Goal: Transaction & Acquisition: Book appointment/travel/reservation

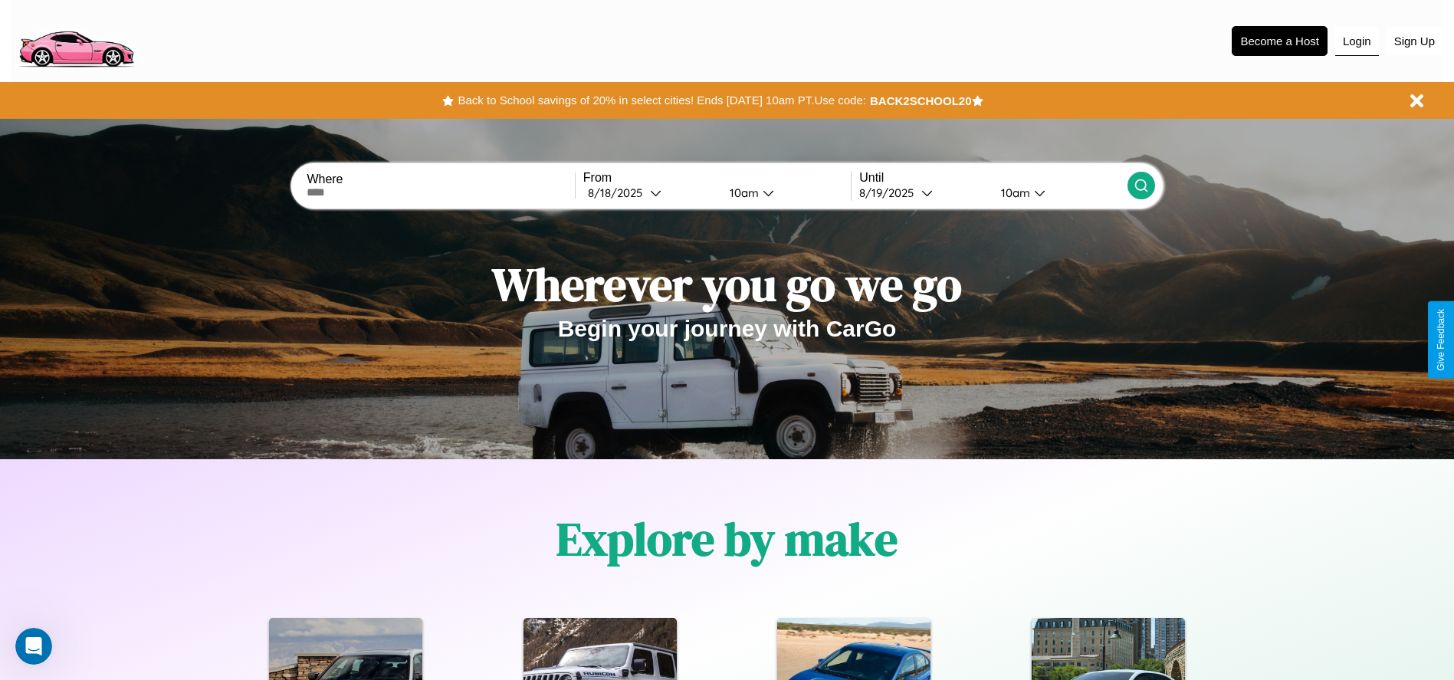
click at [1356, 41] on button "Login" at bounding box center [1357, 41] width 44 height 29
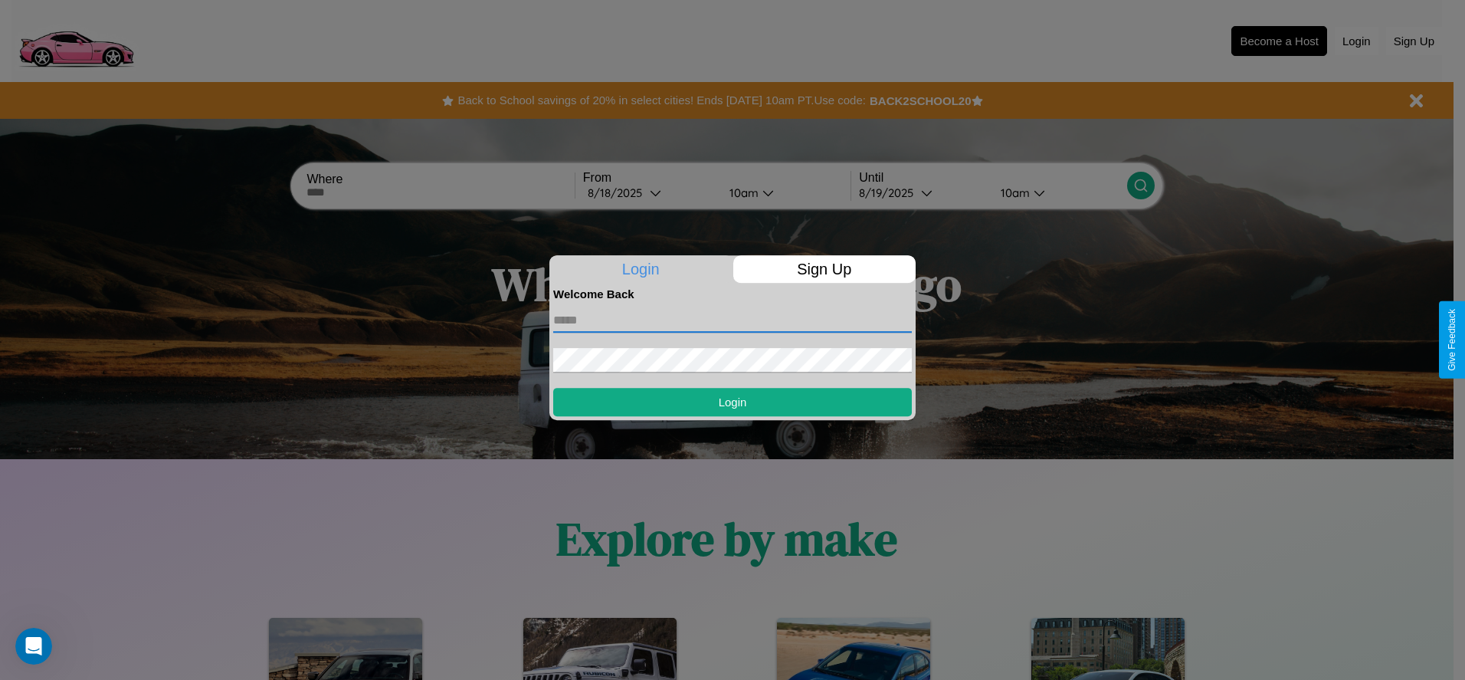
click at [733, 320] on input "text" at bounding box center [732, 320] width 359 height 25
type input "**********"
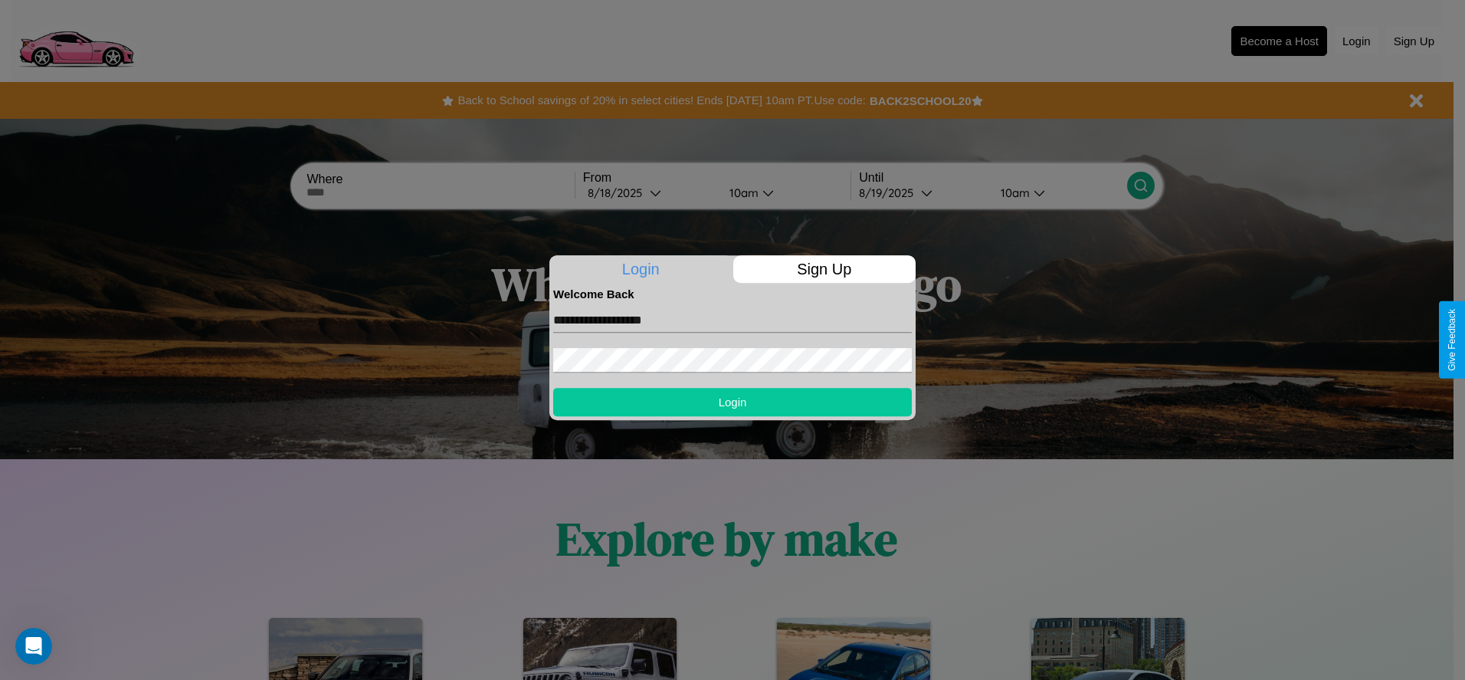
click at [733, 402] on button "Login" at bounding box center [732, 402] width 359 height 28
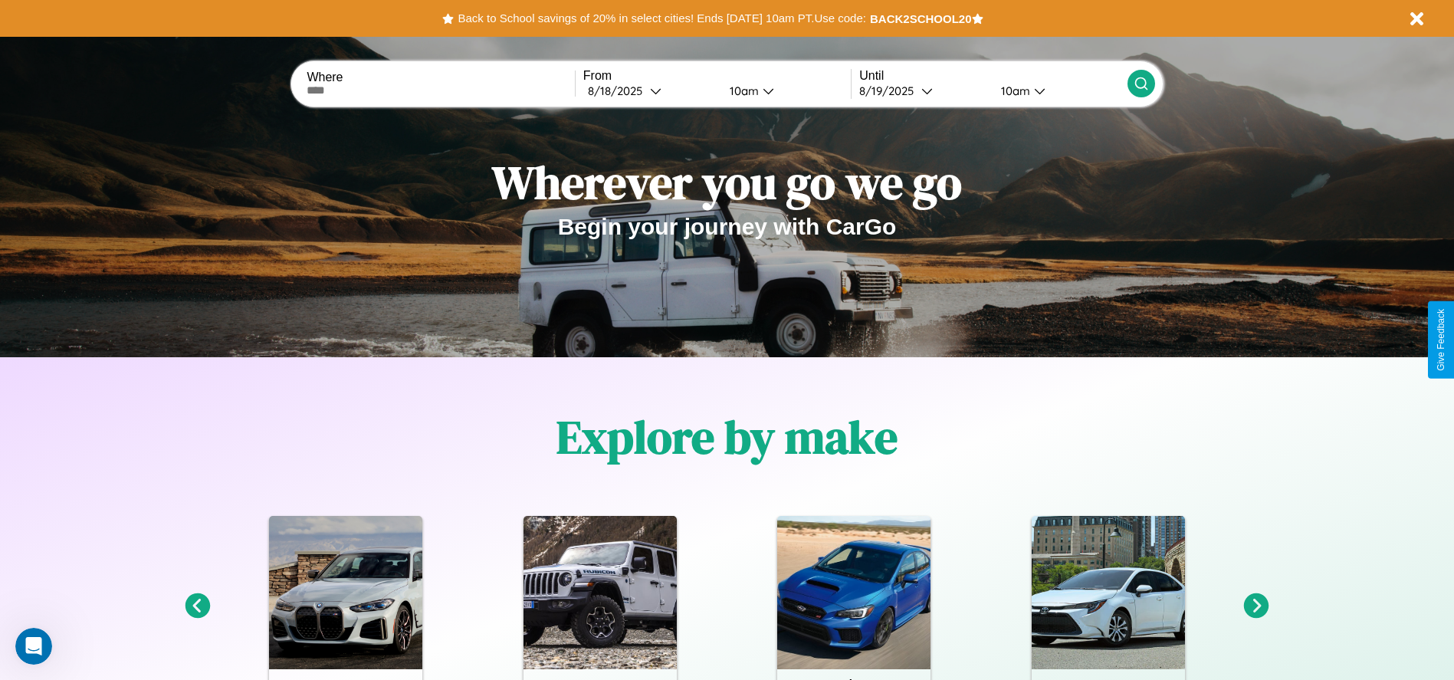
scroll to position [318, 0]
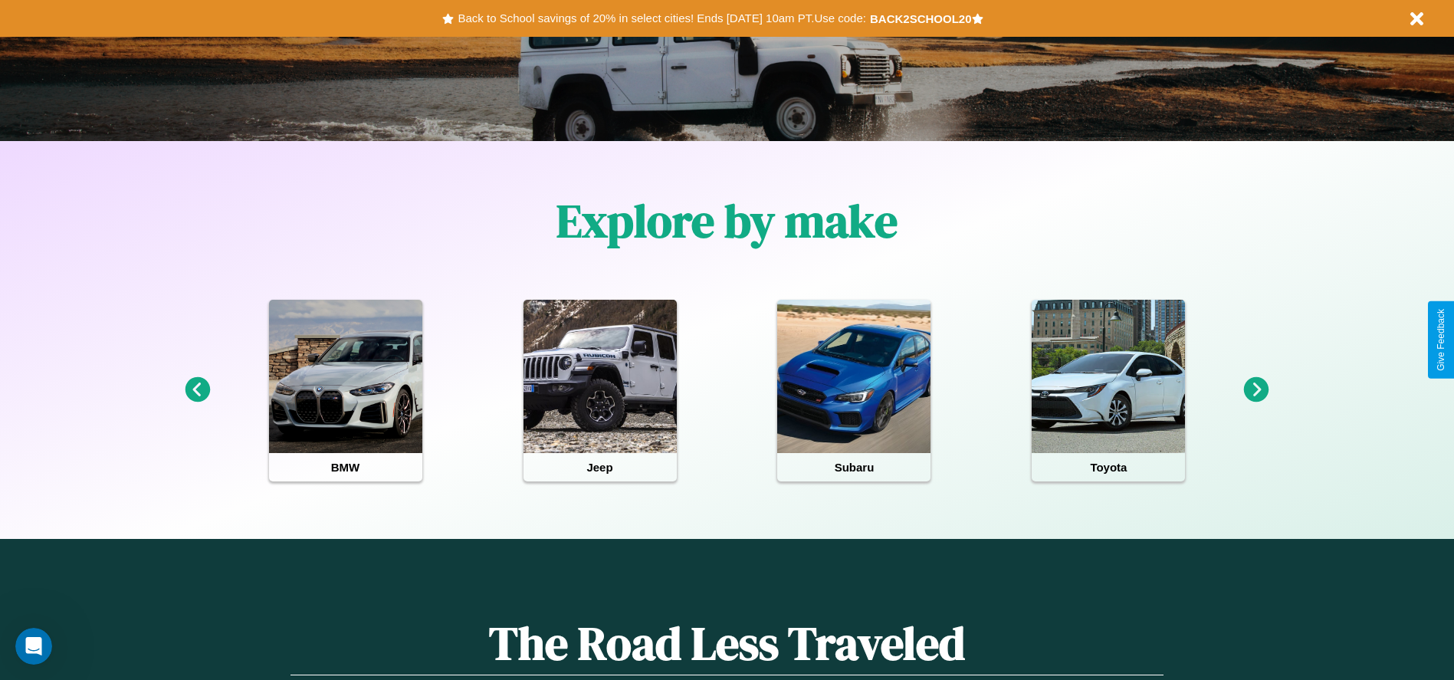
click at [1256, 390] on icon at bounding box center [1256, 389] width 25 height 25
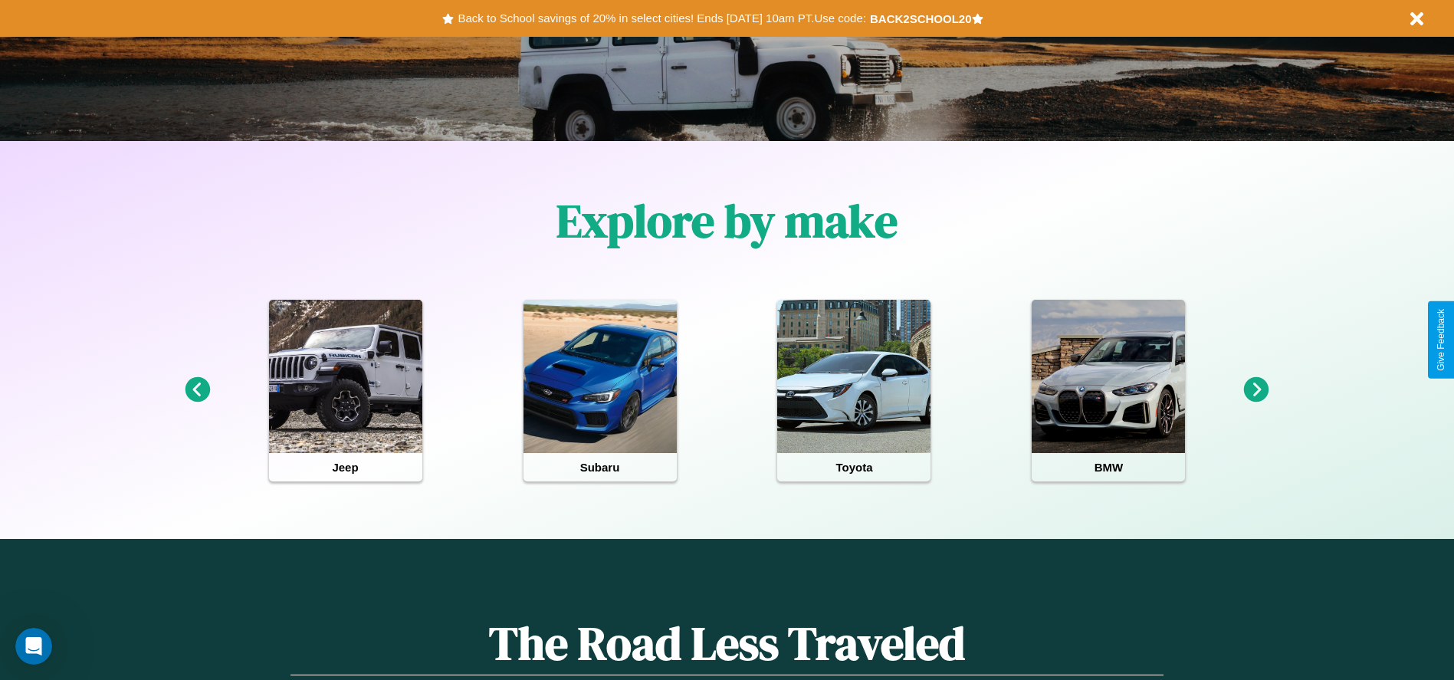
click at [197, 390] on icon at bounding box center [197, 389] width 25 height 25
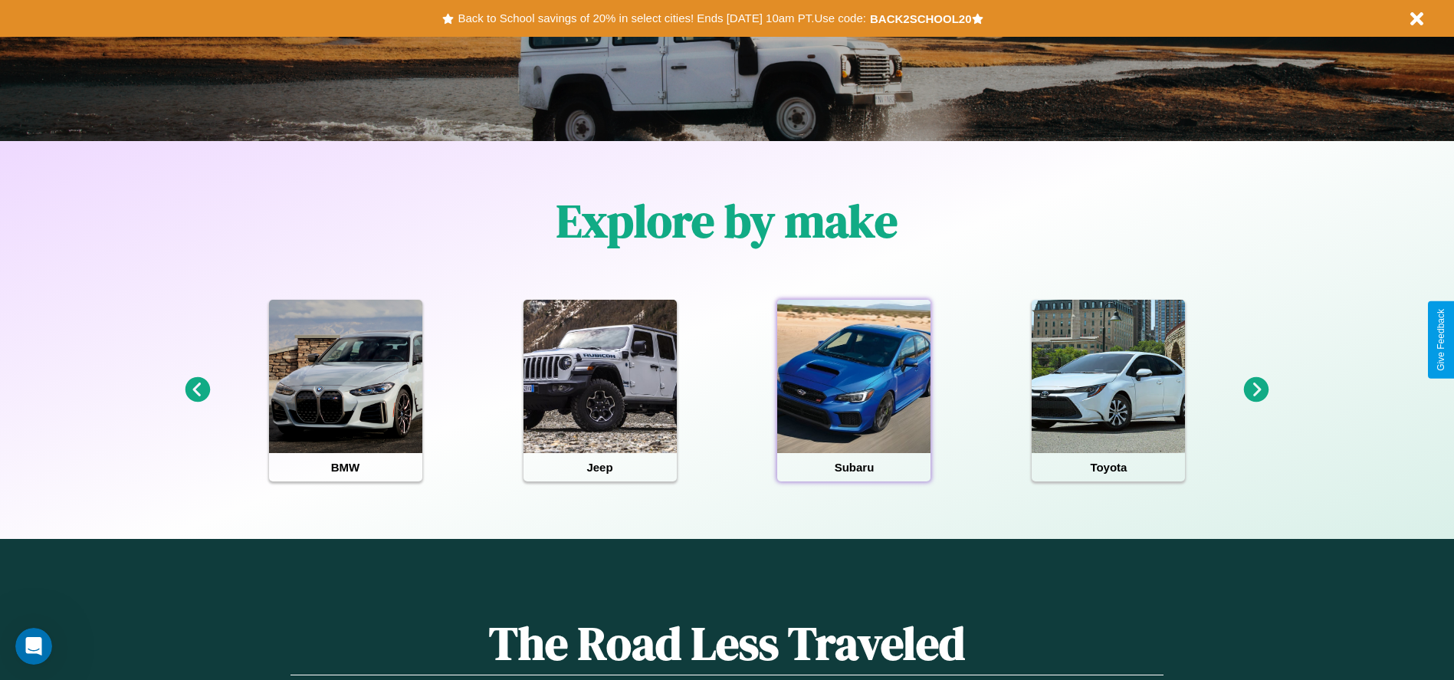
click at [854, 390] on div at bounding box center [853, 376] width 153 height 153
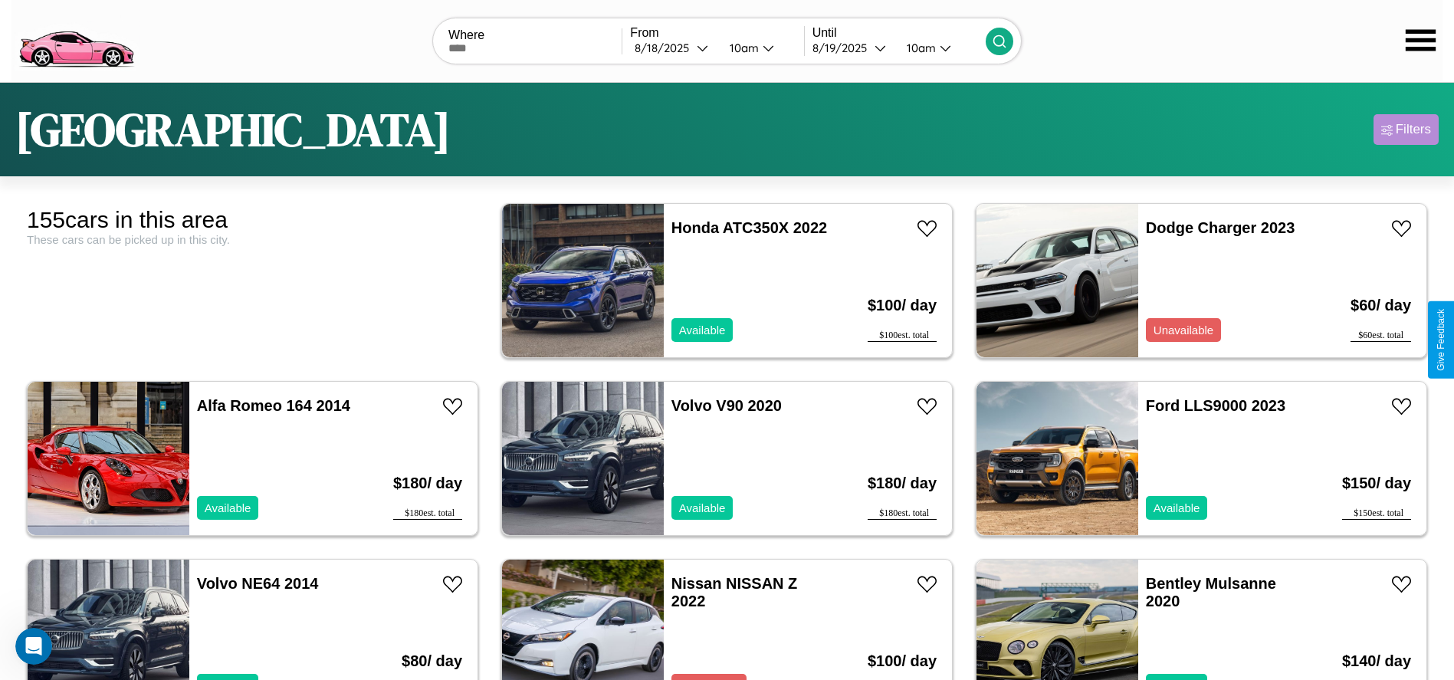
click at [1405, 129] on div "Filters" at bounding box center [1412, 129] width 35 height 15
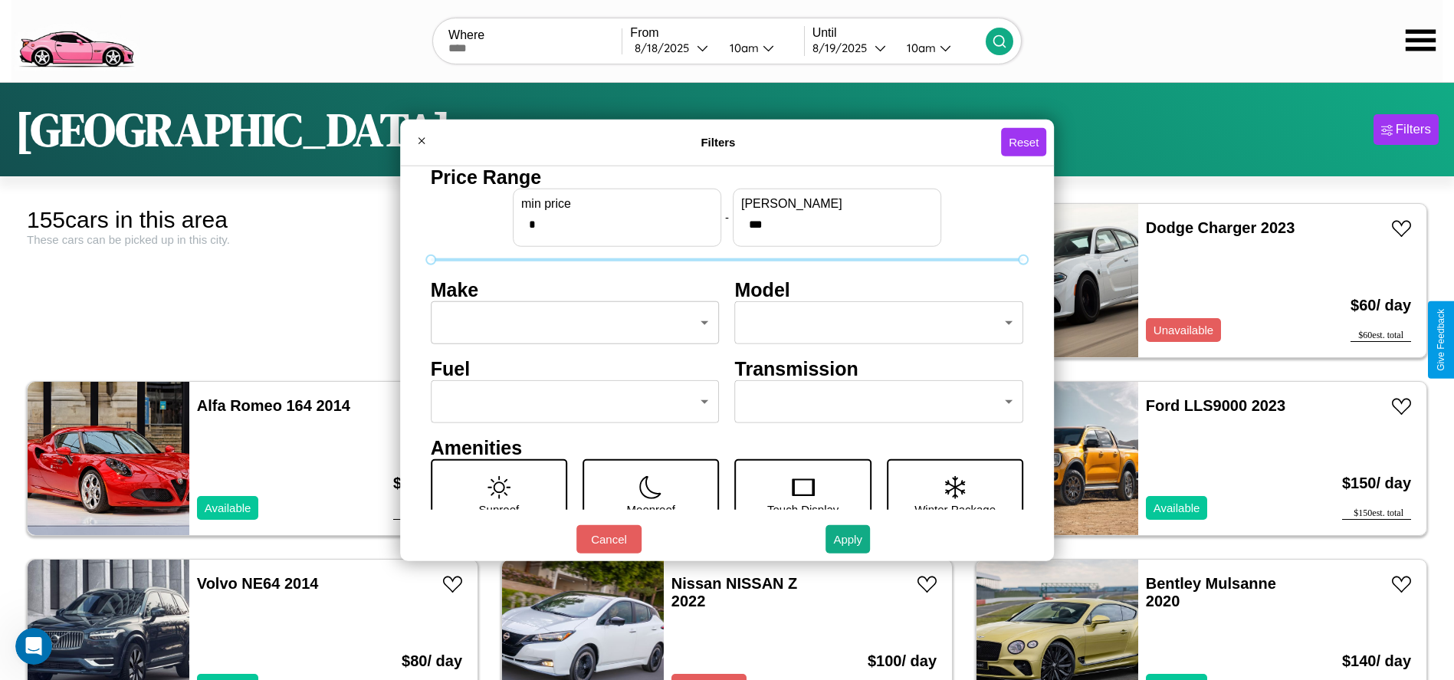
click at [570, 323] on body "CarGo Where From 8 / 18 / 2025 10am Until 8 / 19 / 2025 10am Tokyo Filters 155 …" at bounding box center [727, 387] width 1454 height 775
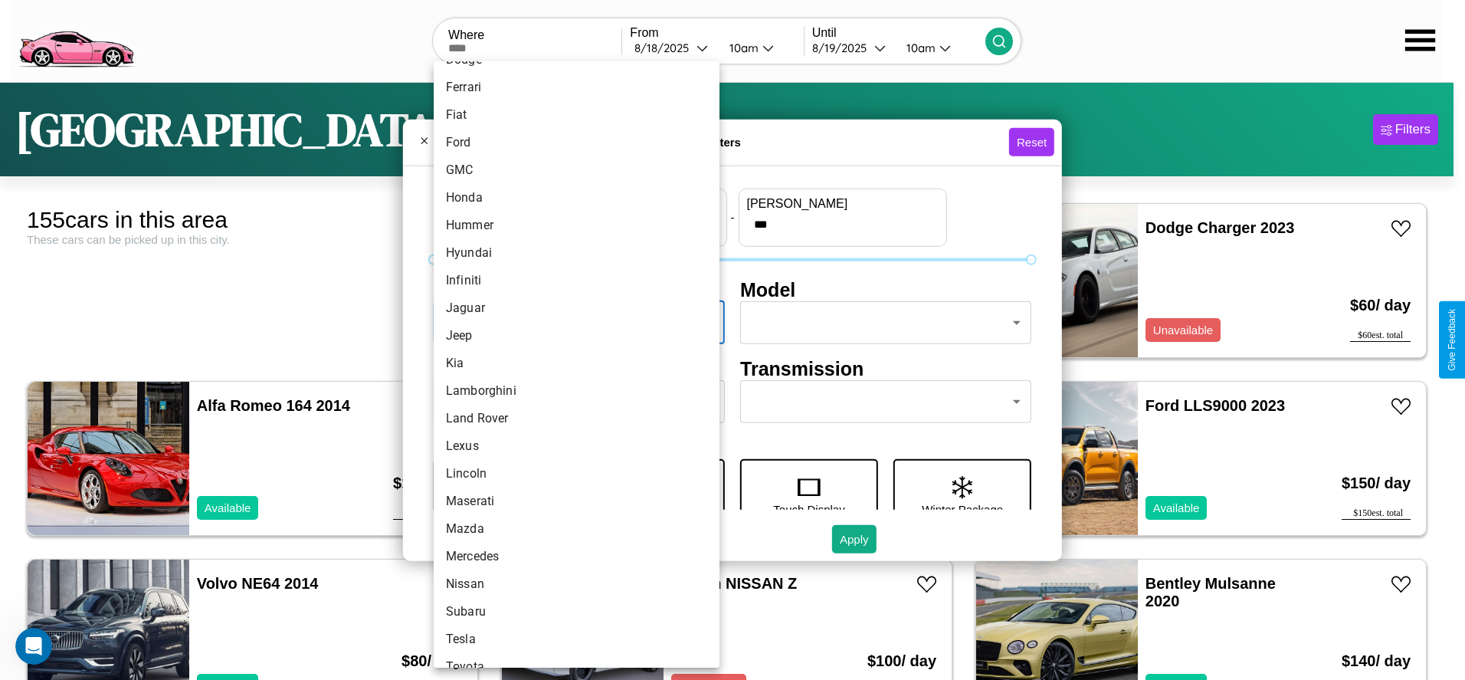
scroll to position [399, 0]
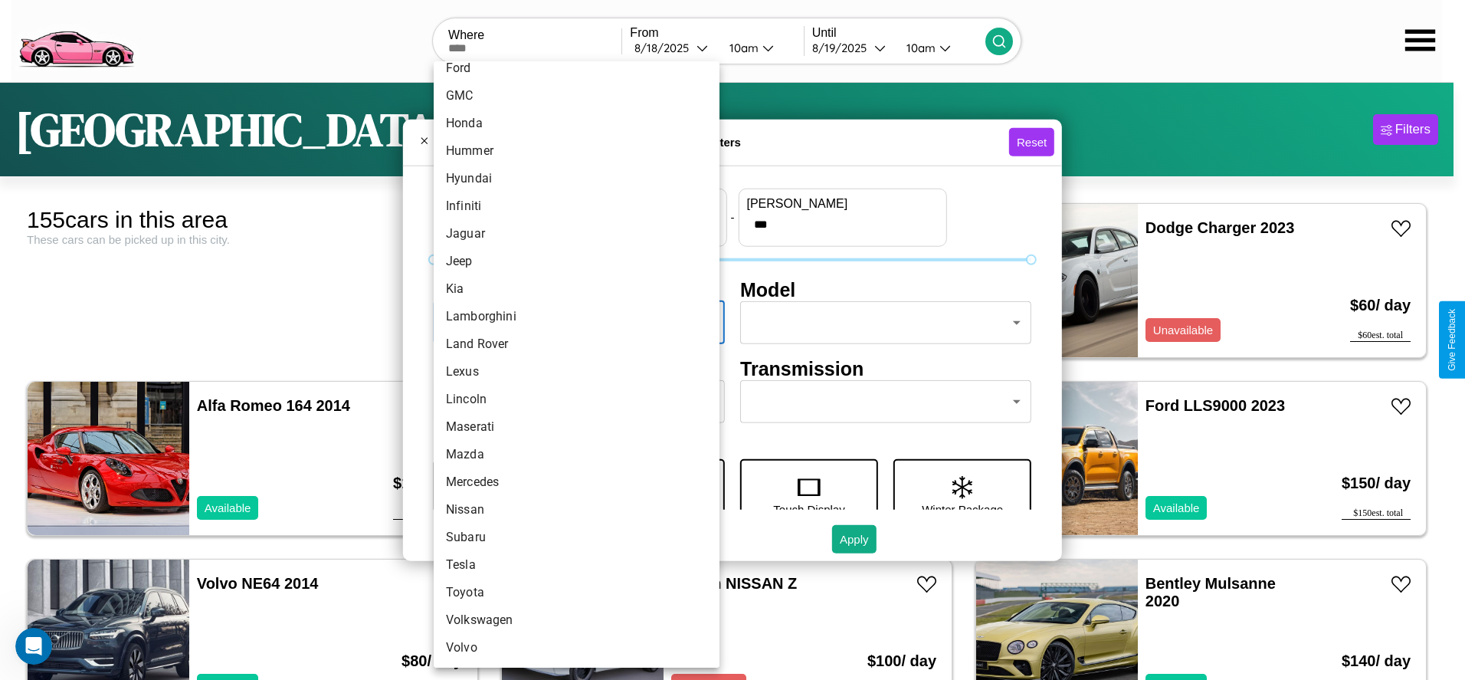
click at [571, 592] on li "Toyota" at bounding box center [577, 593] width 286 height 28
type input "******"
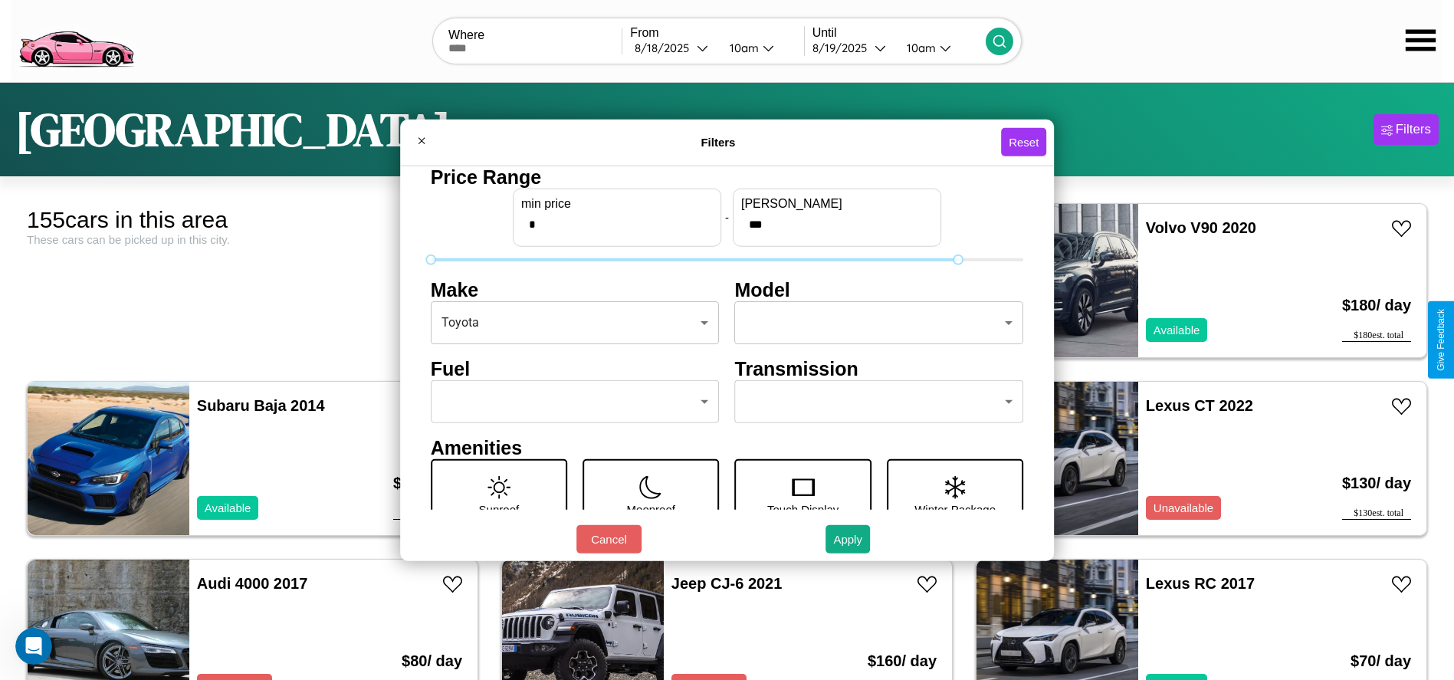
type input "***"
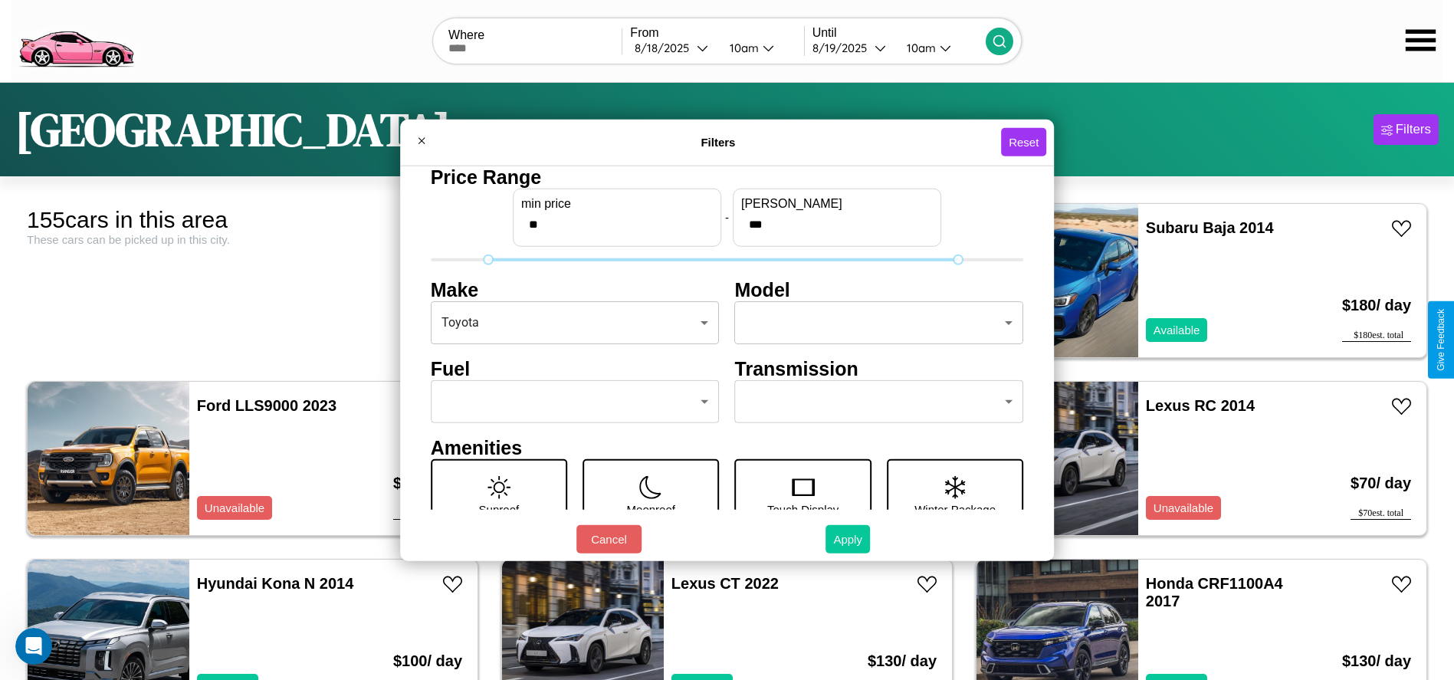
type input "**"
click at [848, 539] on button "Apply" at bounding box center [847, 539] width 44 height 28
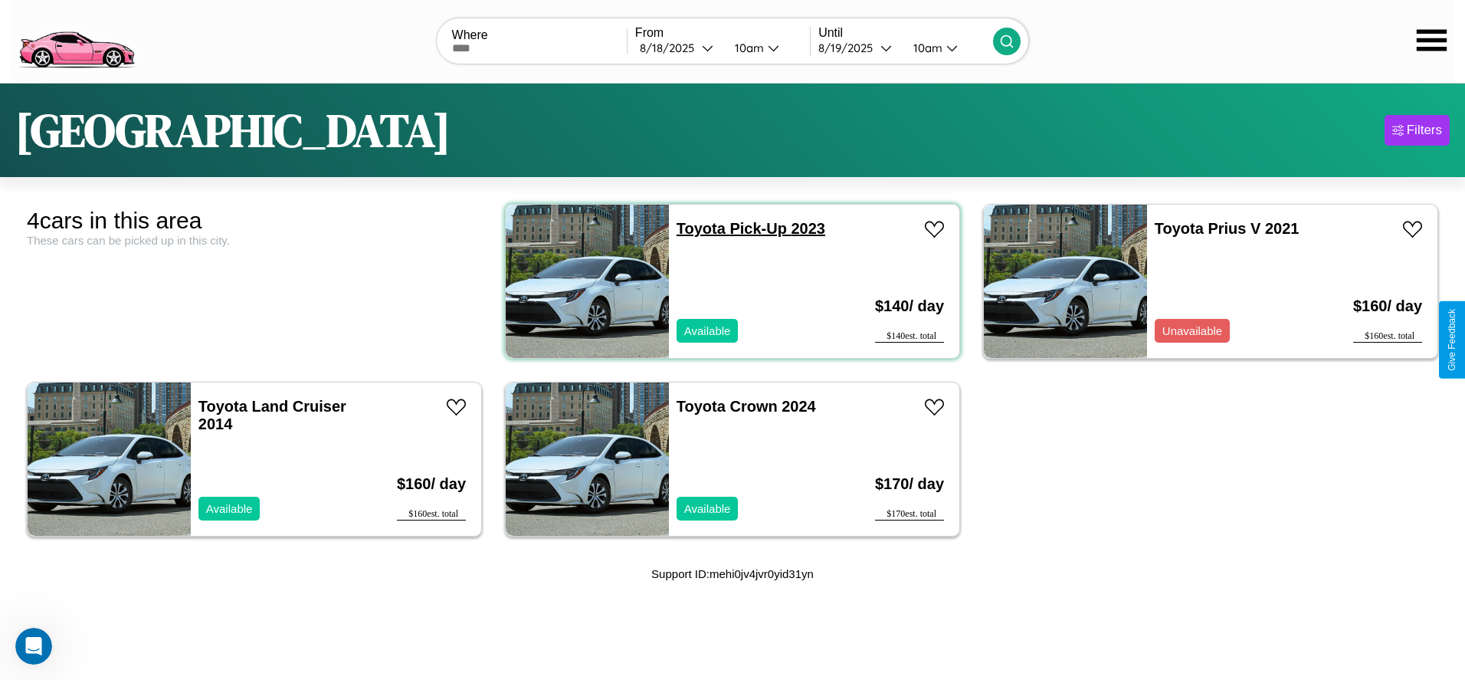
click at [695, 228] on link "Toyota Pick-Up 2023" at bounding box center [751, 228] width 149 height 17
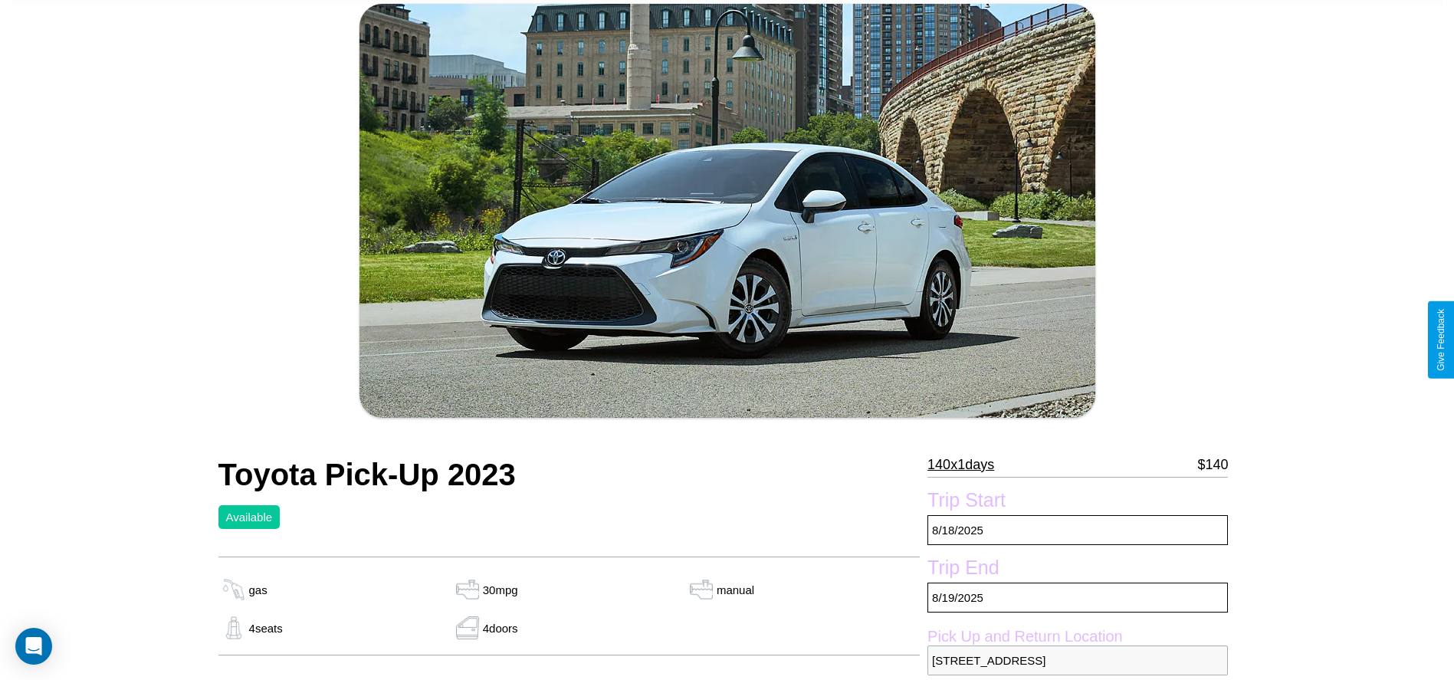
scroll to position [443, 0]
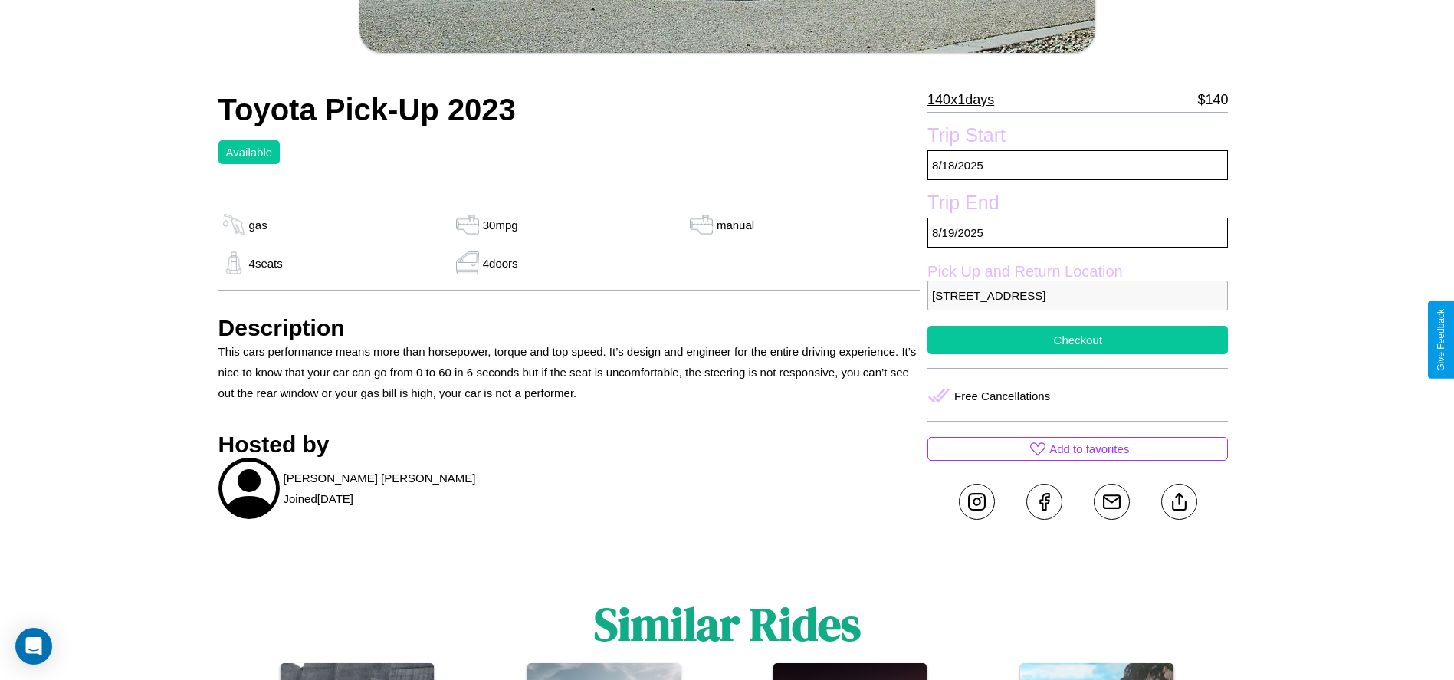
click at [1077, 339] on button "Checkout" at bounding box center [1077, 340] width 300 height 28
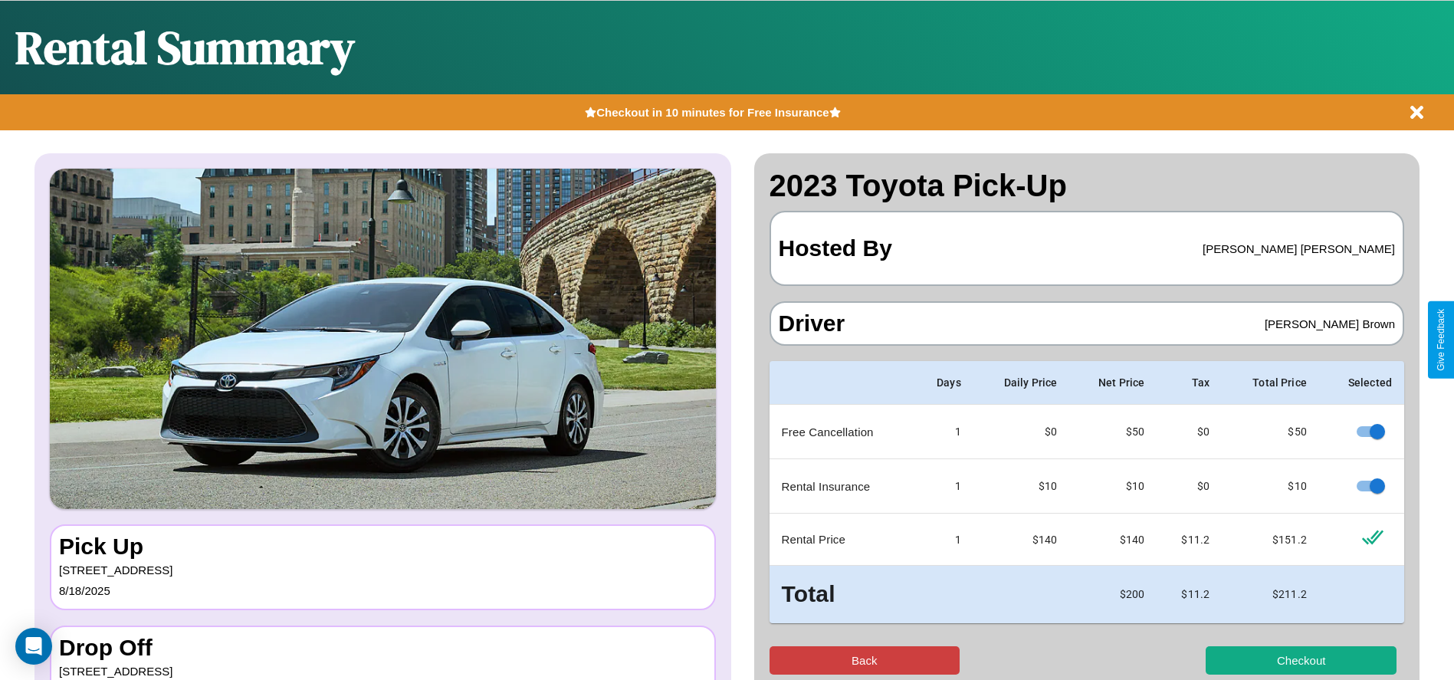
click at [864, 660] on button "Back" at bounding box center [864, 660] width 191 height 28
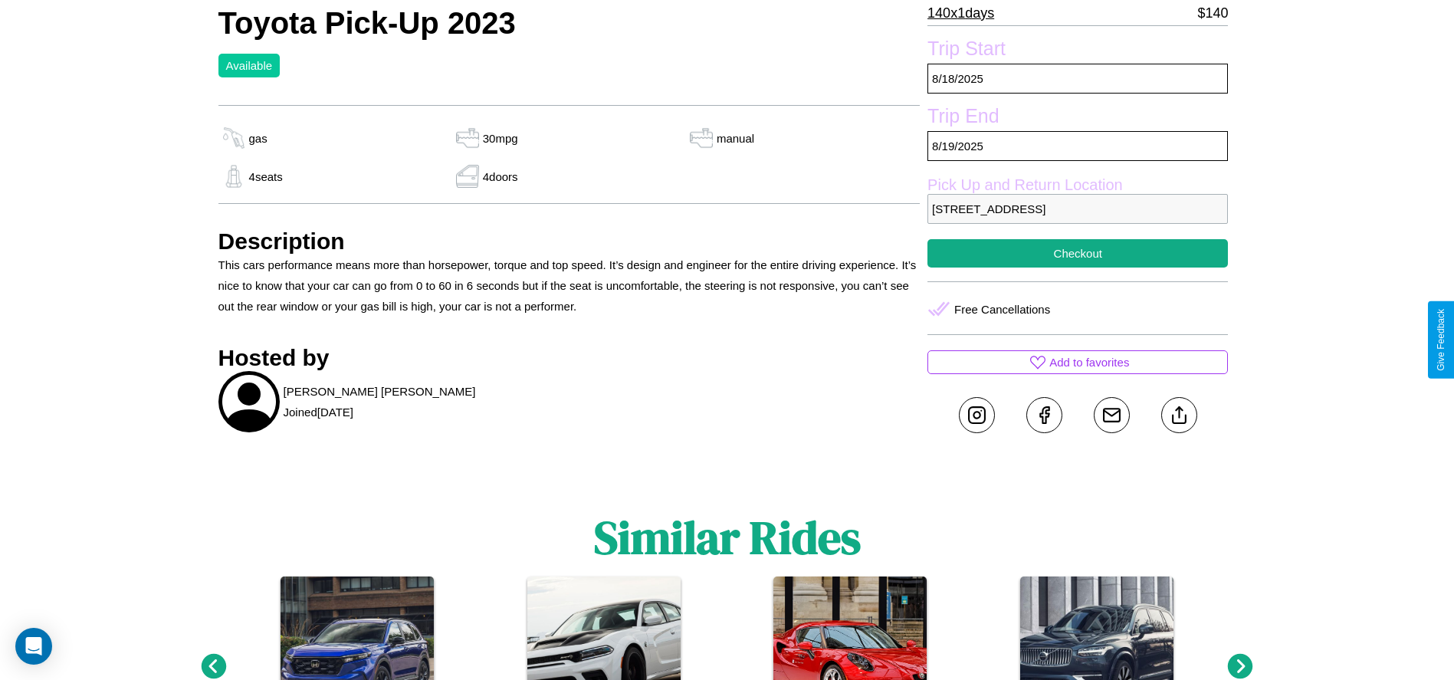
scroll to position [552, 0]
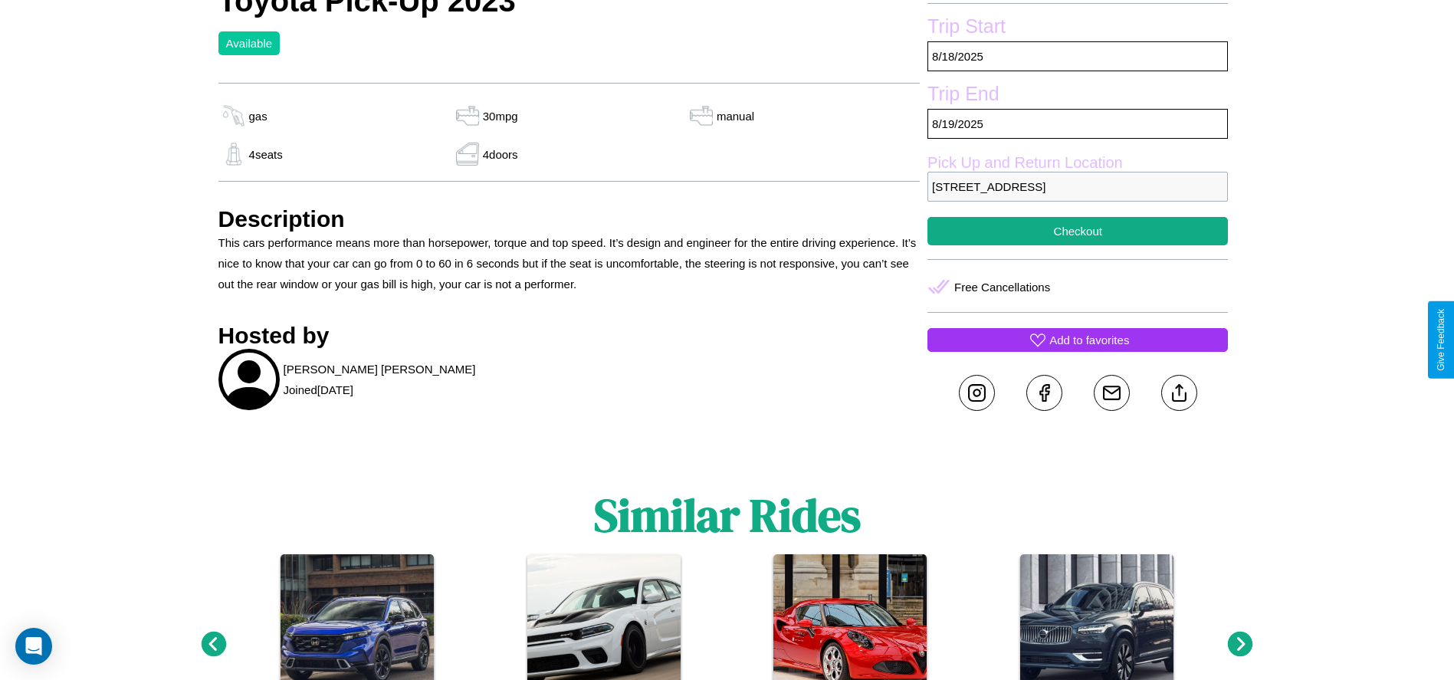
click at [1077, 339] on p "Add to favorites" at bounding box center [1089, 339] width 80 height 21
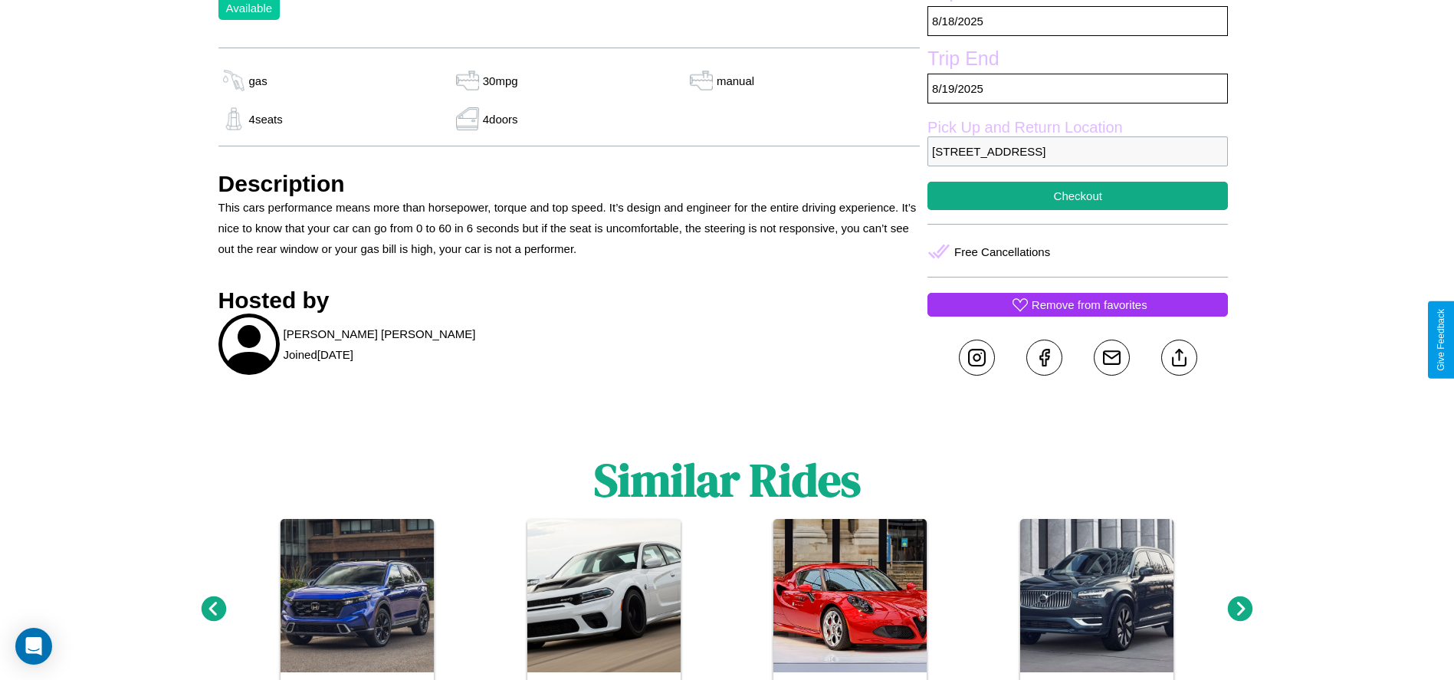
scroll to position [605, 0]
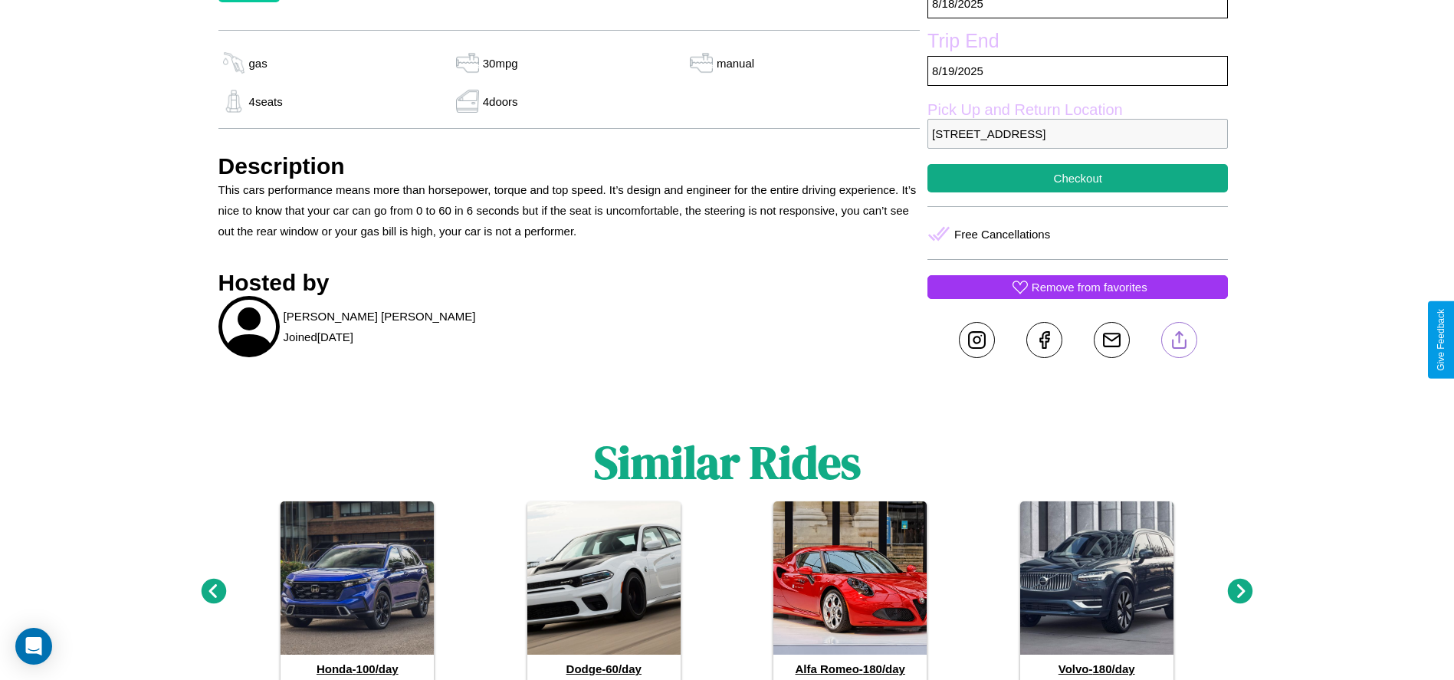
click at [1179, 339] on line at bounding box center [1179, 337] width 0 height 11
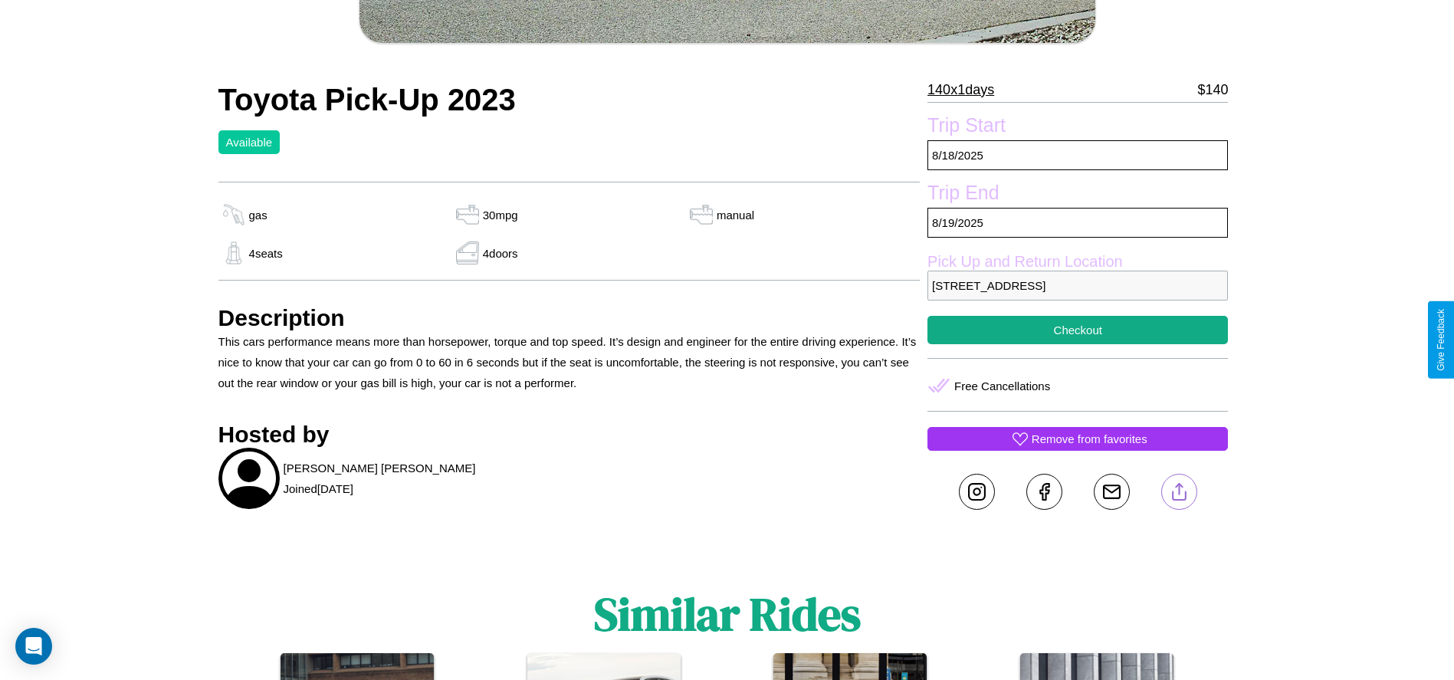
scroll to position [443, 0]
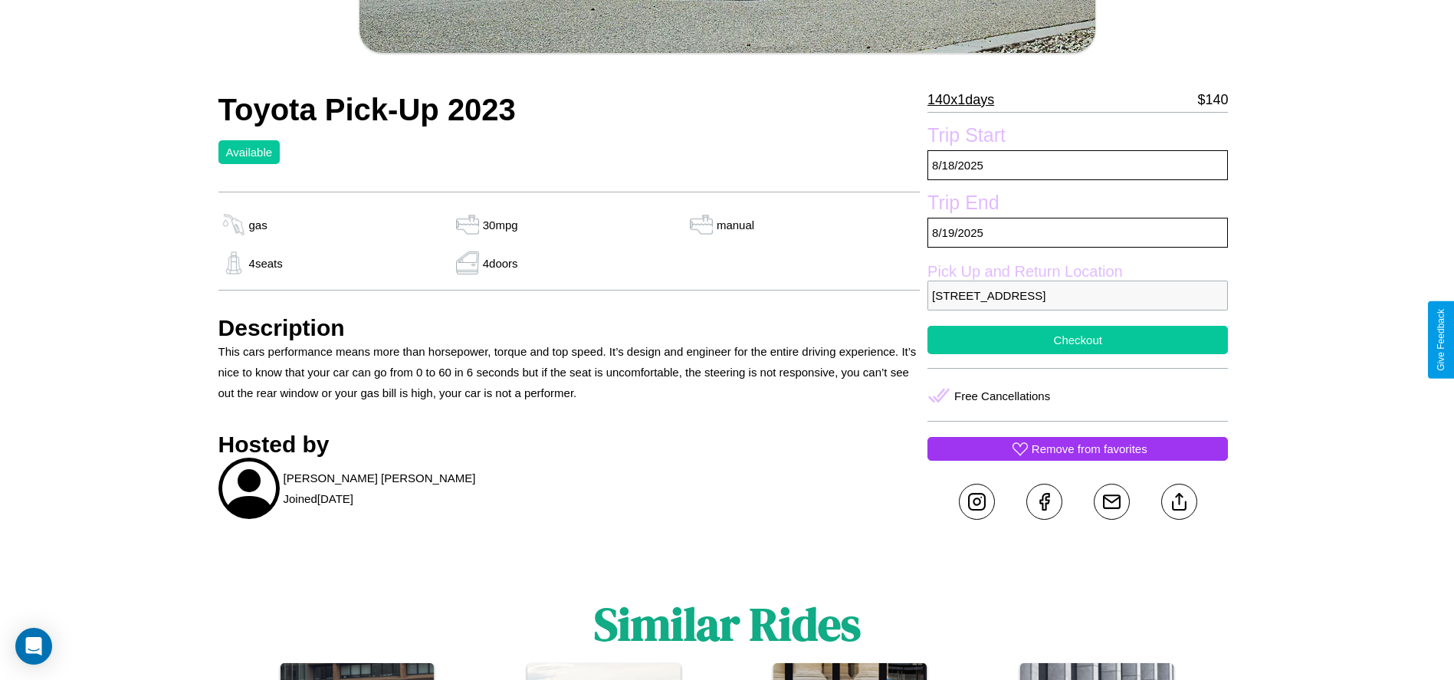
click at [1077, 339] on button "Checkout" at bounding box center [1077, 340] width 300 height 28
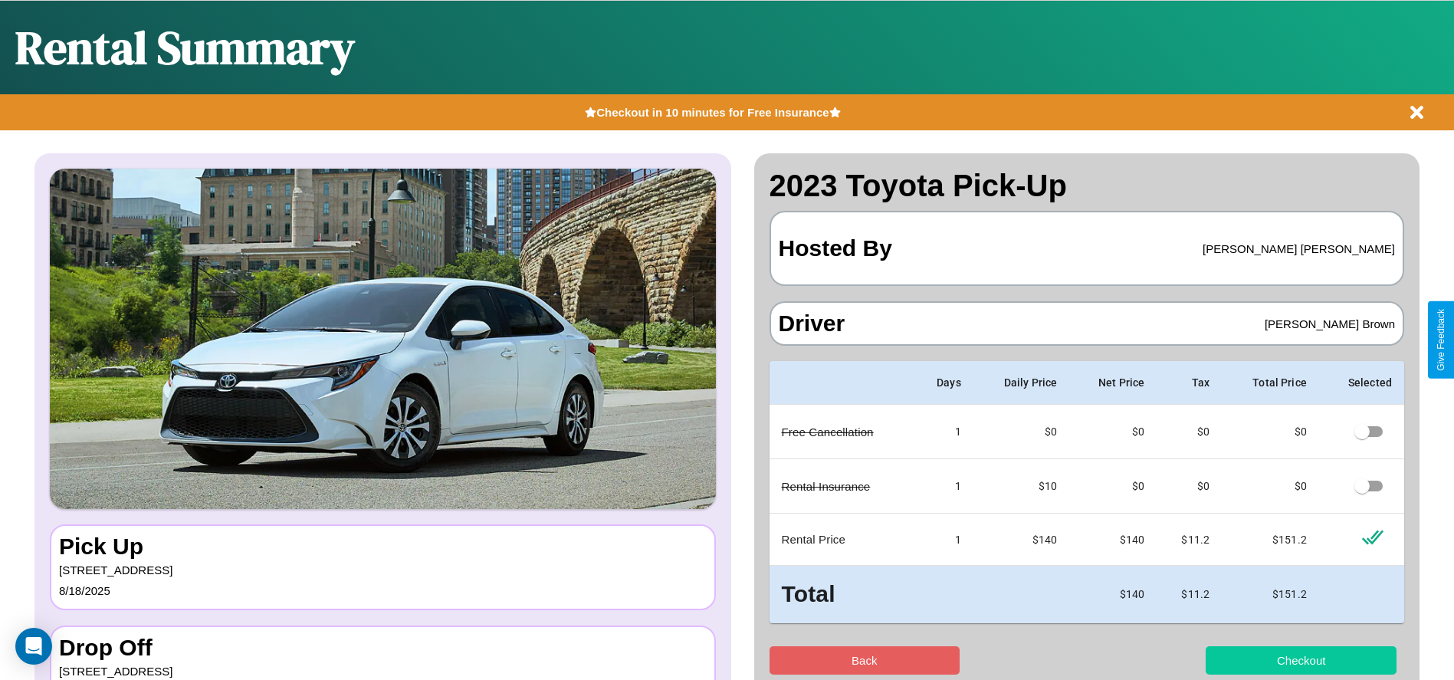
click at [1300, 660] on button "Checkout" at bounding box center [1300, 660] width 191 height 28
